Goal: Task Accomplishment & Management: Complete application form

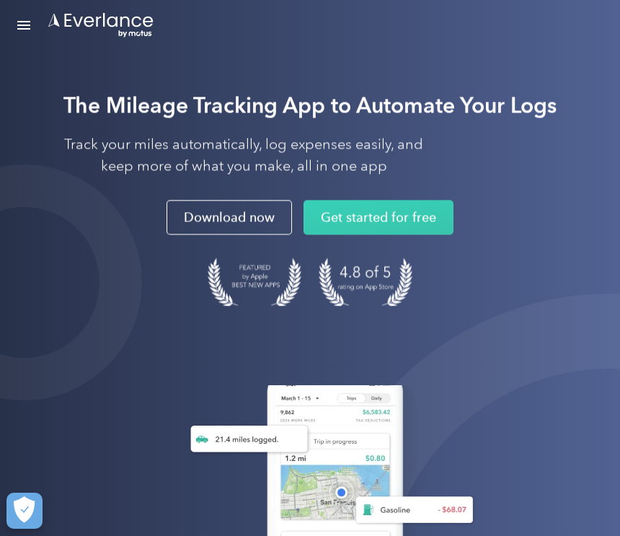
click at [31, 34] on link "Open Menu" at bounding box center [24, 25] width 25 height 27
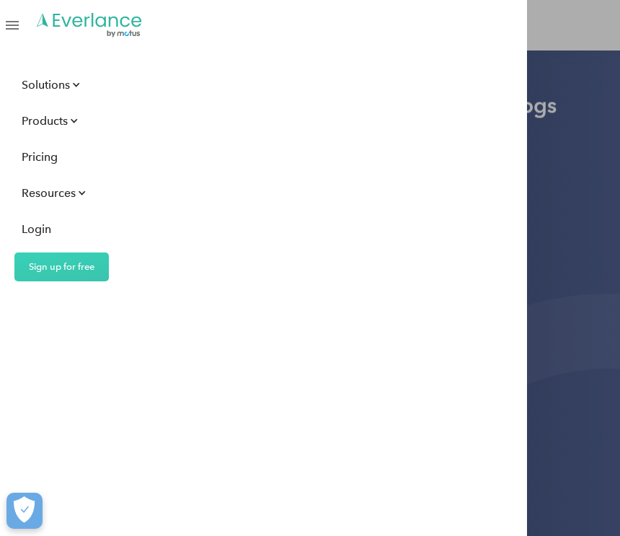
click at [42, 231] on div "Login" at bounding box center [37, 229] width 30 height 18
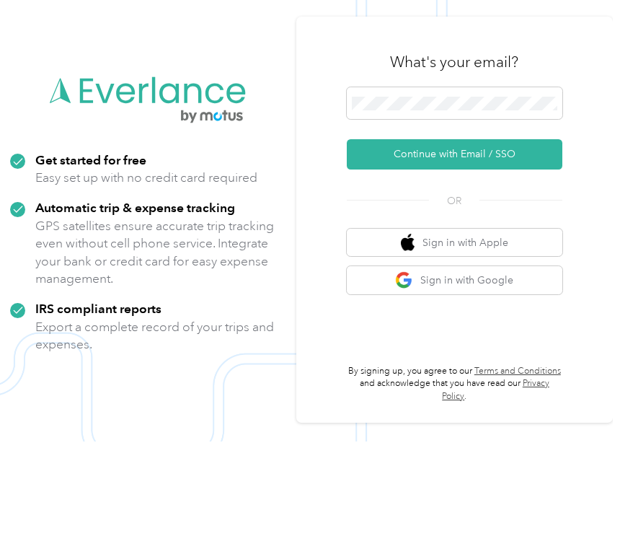
click at [531, 234] on button "Continue with Email / SSO" at bounding box center [455, 249] width 216 height 30
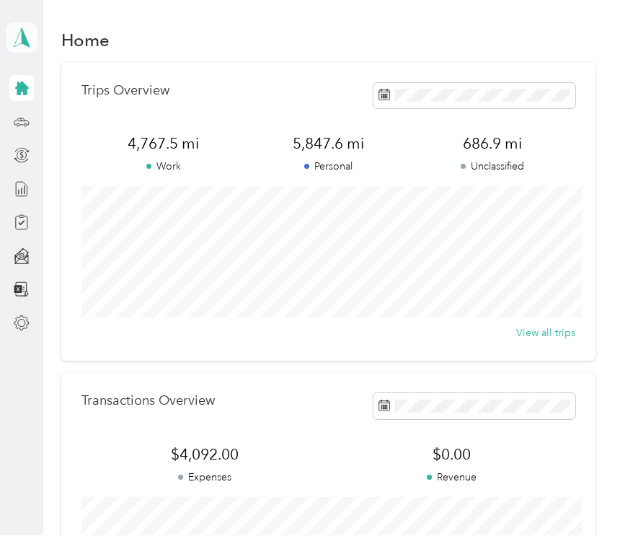
click at [22, 43] on polygon at bounding box center [26, 37] width 8 height 19
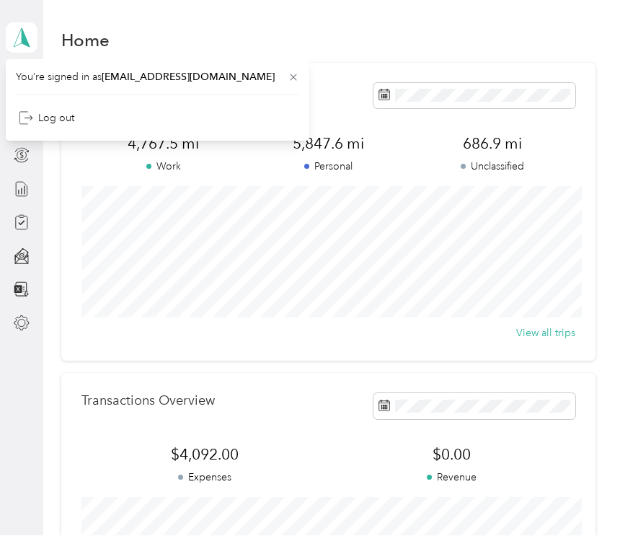
click at [369, 58] on section "Home Trips Overview 4,767.5 mi Work 5,847.6 mi Personal 686.9 mi Unclassified V…" at bounding box center [328, 528] width 534 height 1007
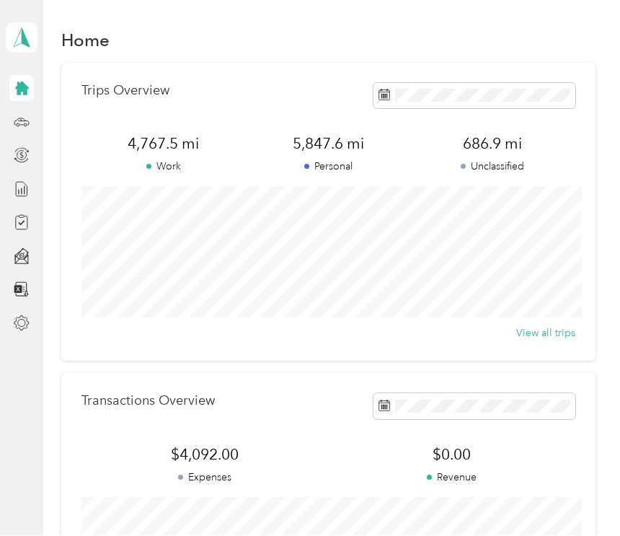
click at [19, 95] on icon at bounding box center [22, 89] width 16 height 16
click at [34, 151] on div at bounding box center [21, 156] width 25 height 26
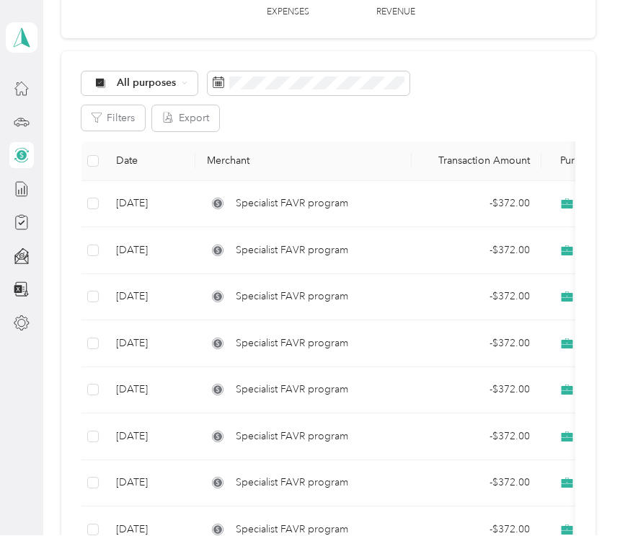
scroll to position [104, 0]
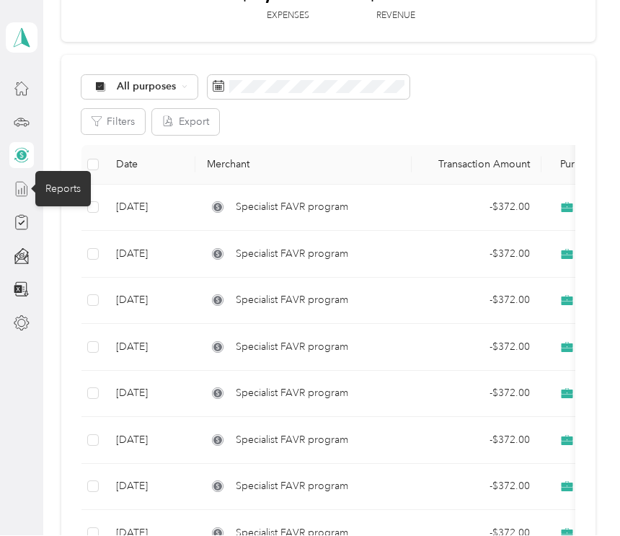
click at [28, 190] on icon at bounding box center [22, 190] width 16 height 16
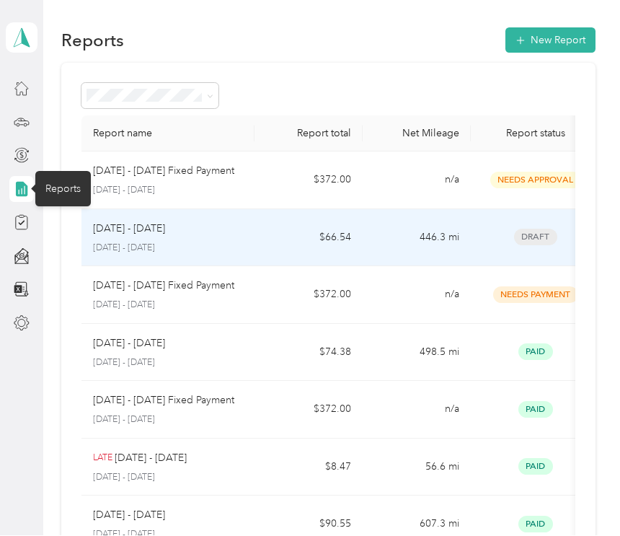
click at [546, 244] on span "Draft" at bounding box center [535, 237] width 43 height 17
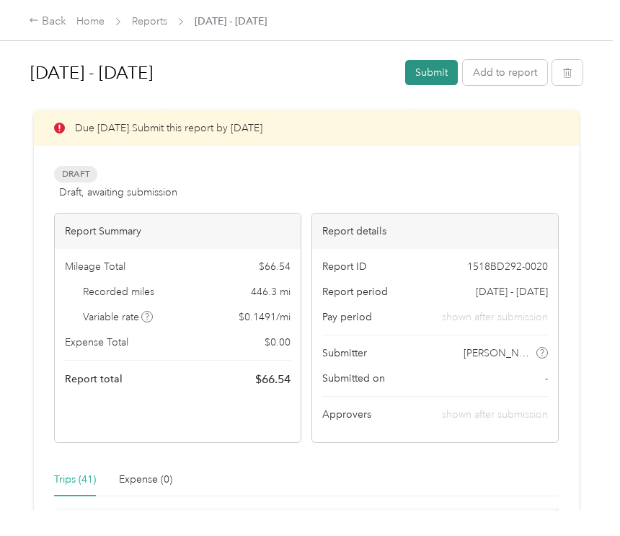
click at [441, 84] on button "Submit" at bounding box center [431, 72] width 53 height 25
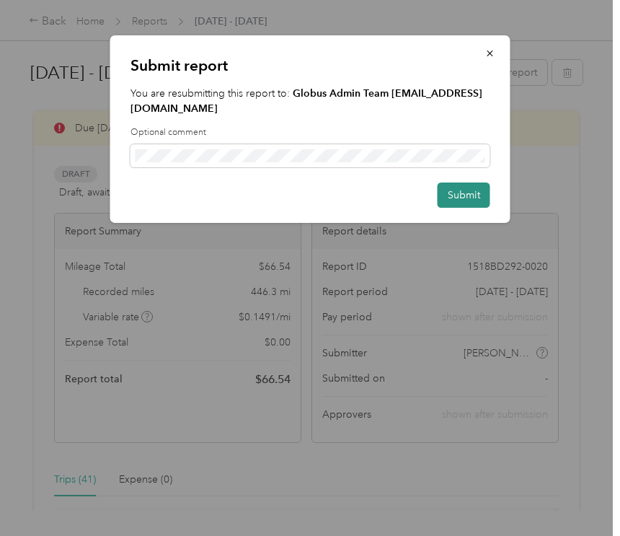
click at [470, 205] on button "Submit" at bounding box center [464, 194] width 53 height 25
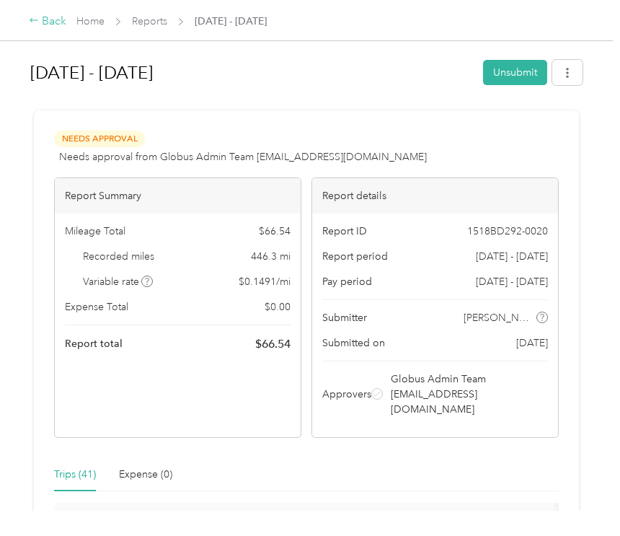
click at [45, 24] on div "Back" at bounding box center [47, 21] width 37 height 17
